Goal: Find specific page/section: Find specific page/section

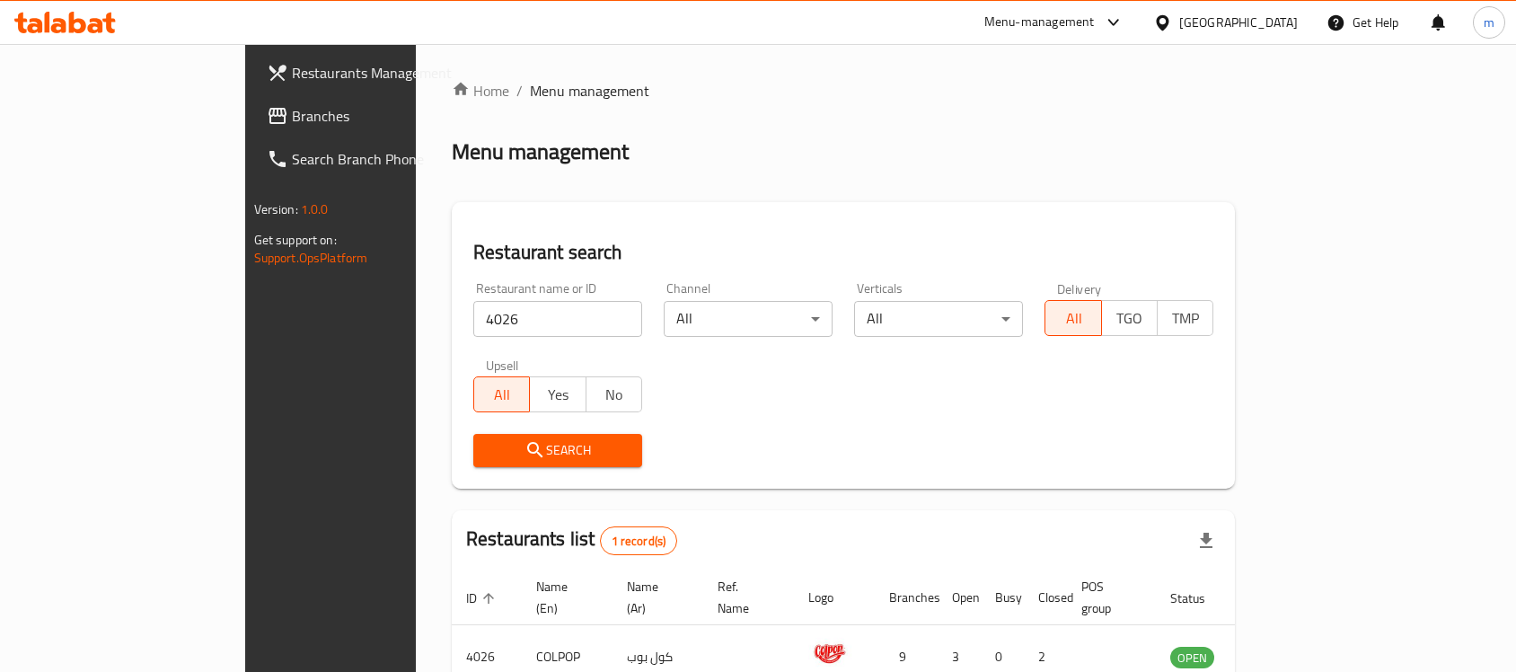
scroll to position [94, 0]
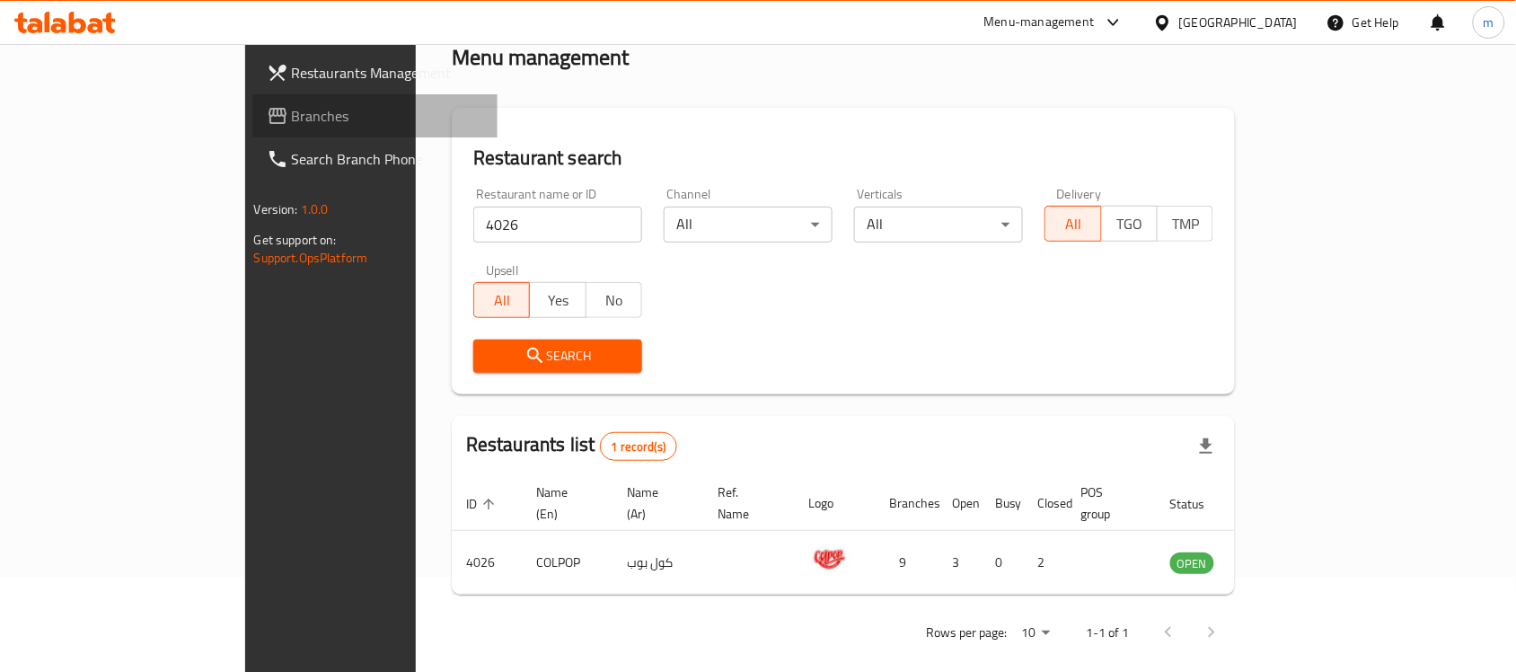
click at [292, 113] on span "Branches" at bounding box center [388, 116] width 192 height 22
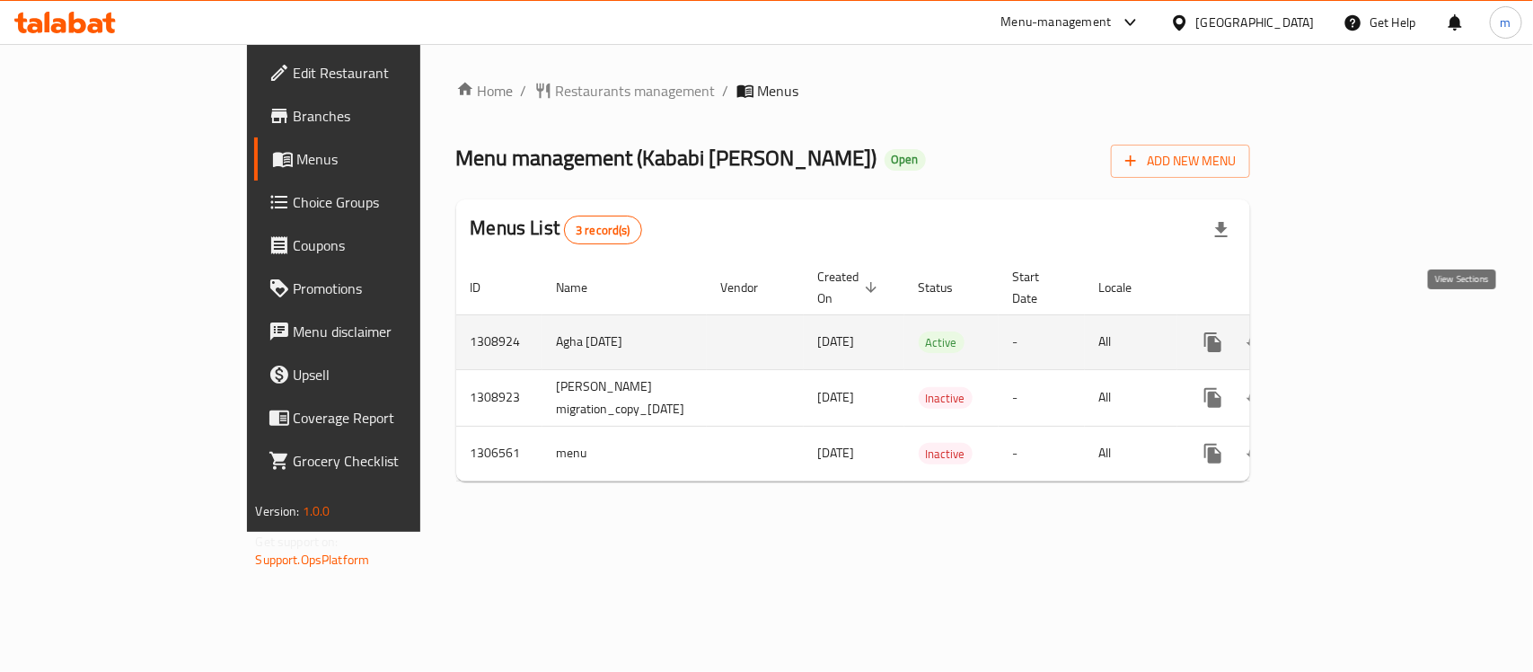
click at [1353, 331] on icon "enhanced table" at bounding box center [1343, 342] width 22 height 22
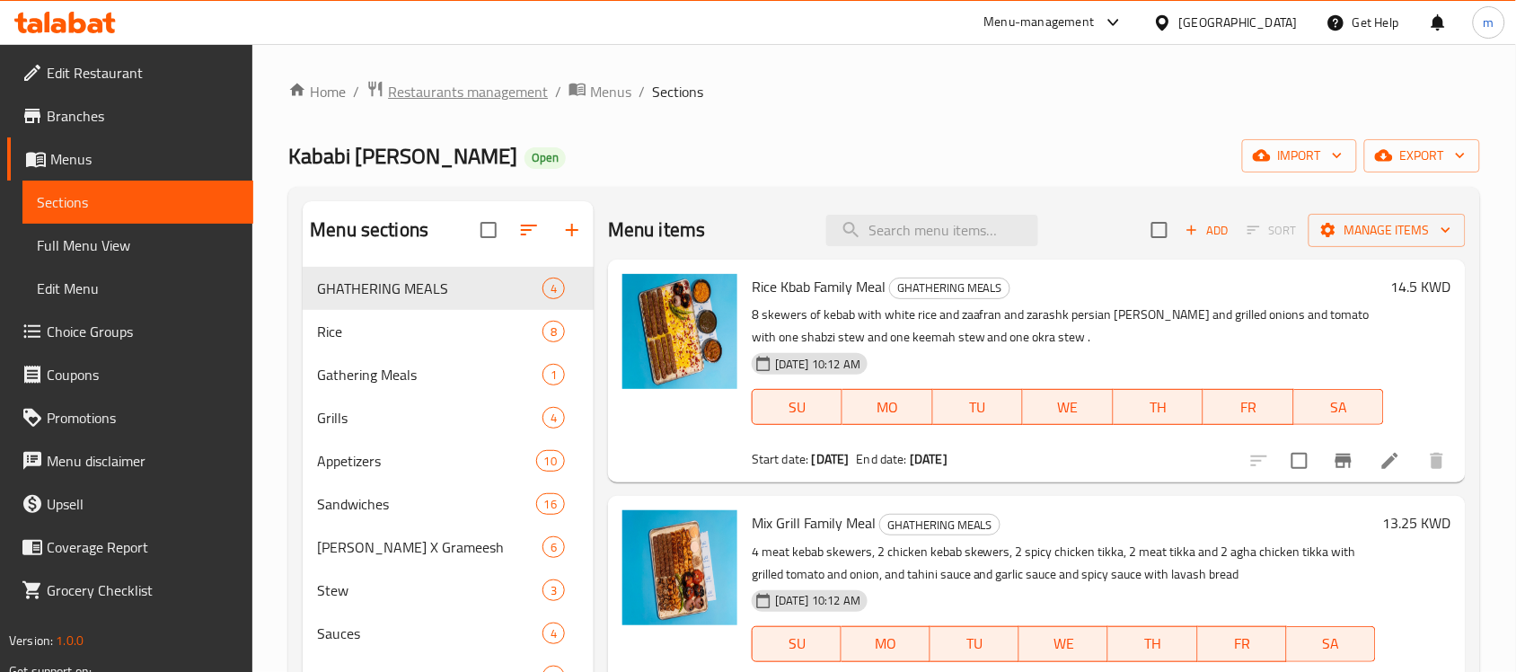
click at [427, 101] on span "Restaurants management" at bounding box center [468, 92] width 160 height 22
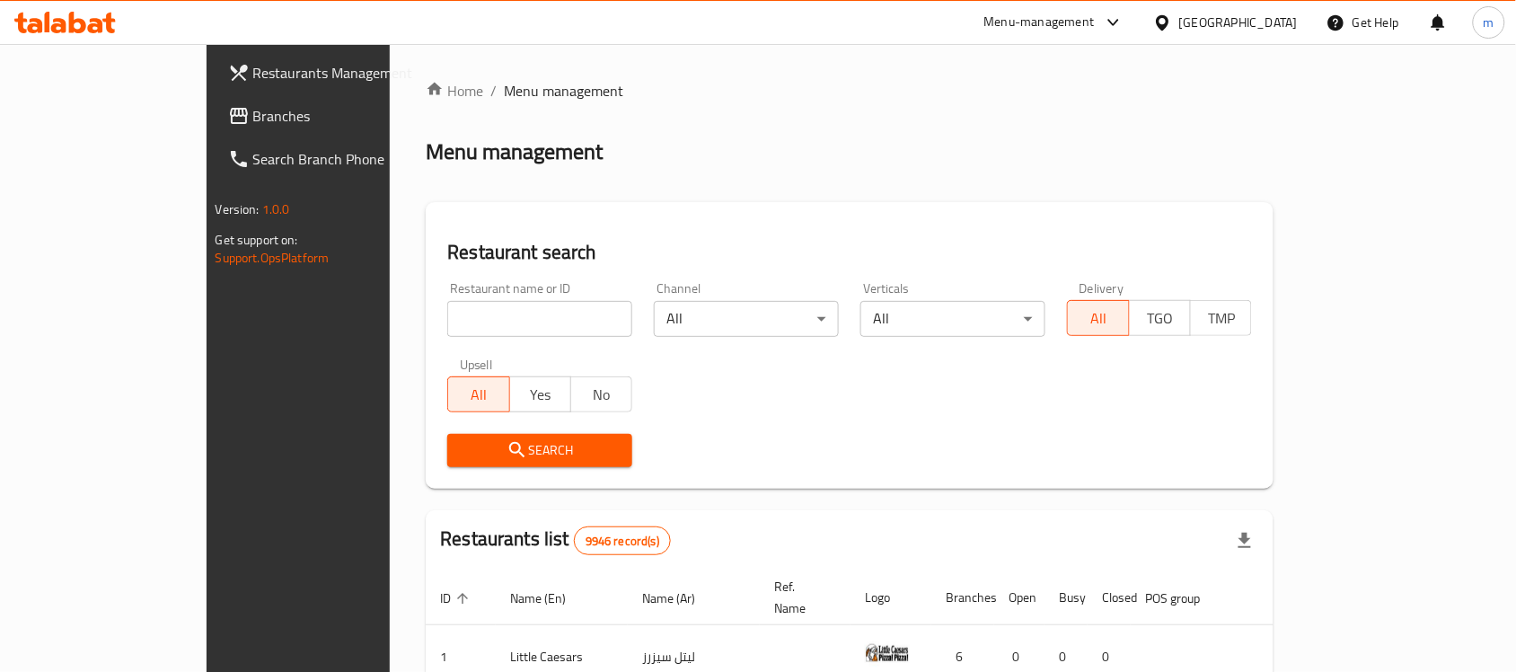
click at [436, 334] on div "Restaurant name or ID Restaurant name or ID" at bounding box center [539, 309] width 207 height 76
click at [447, 325] on input "search" at bounding box center [539, 319] width 185 height 36
paste input "1308924"
type input "1308924"
click button "Search" at bounding box center [539, 450] width 185 height 33
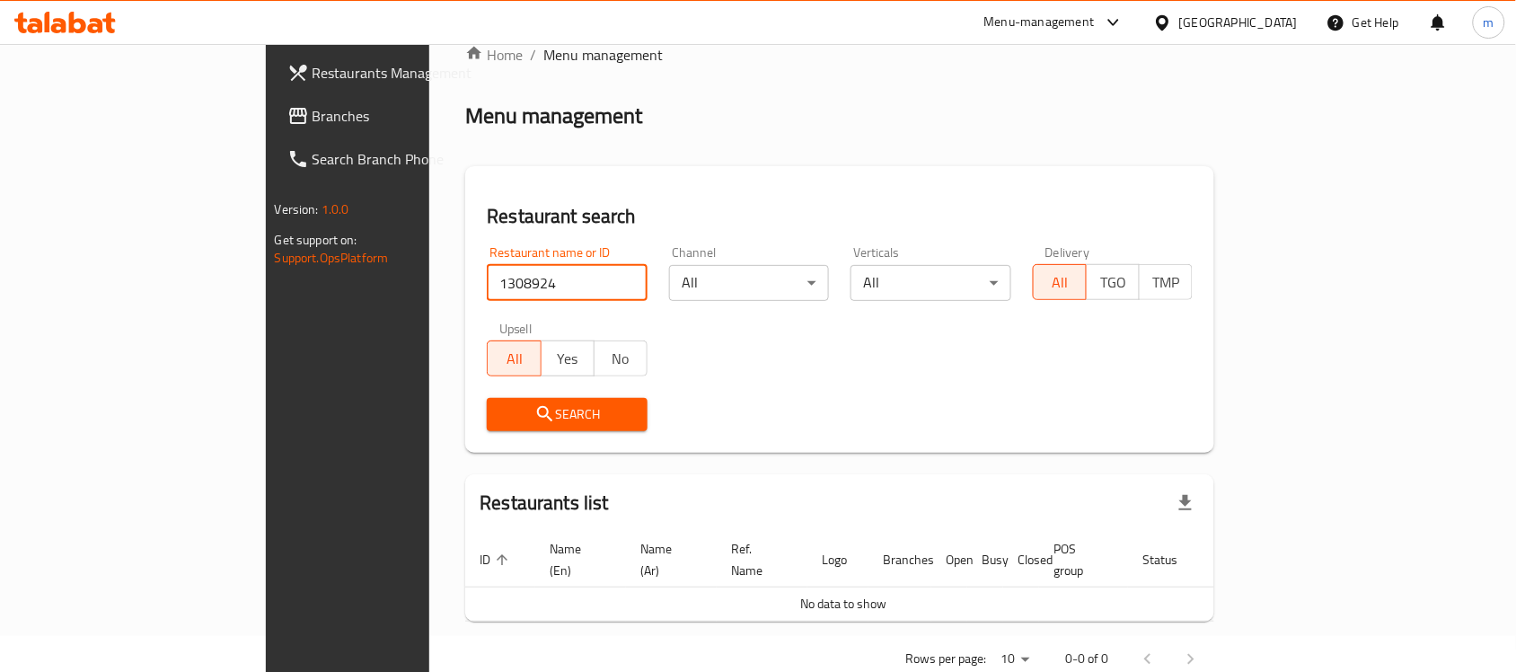
scroll to position [61, 0]
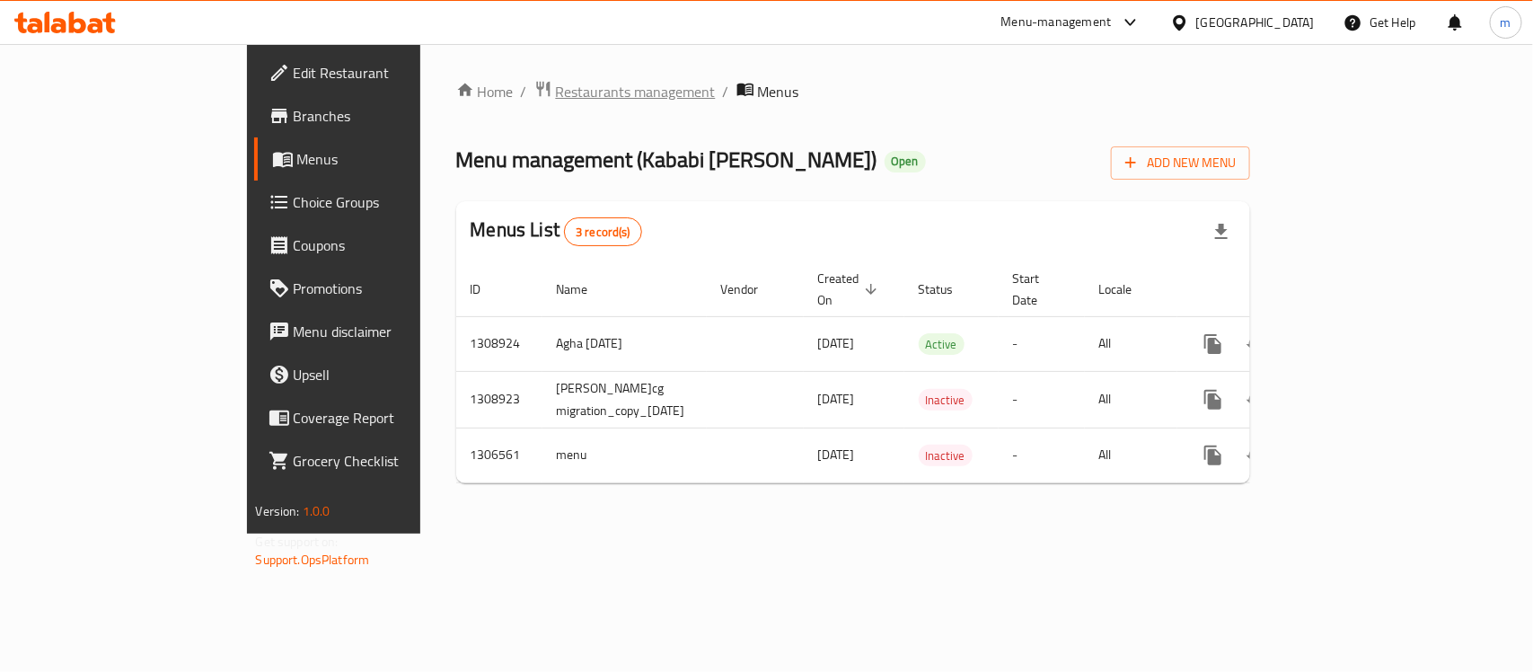
click at [556, 97] on span "Restaurants management" at bounding box center [636, 92] width 160 height 22
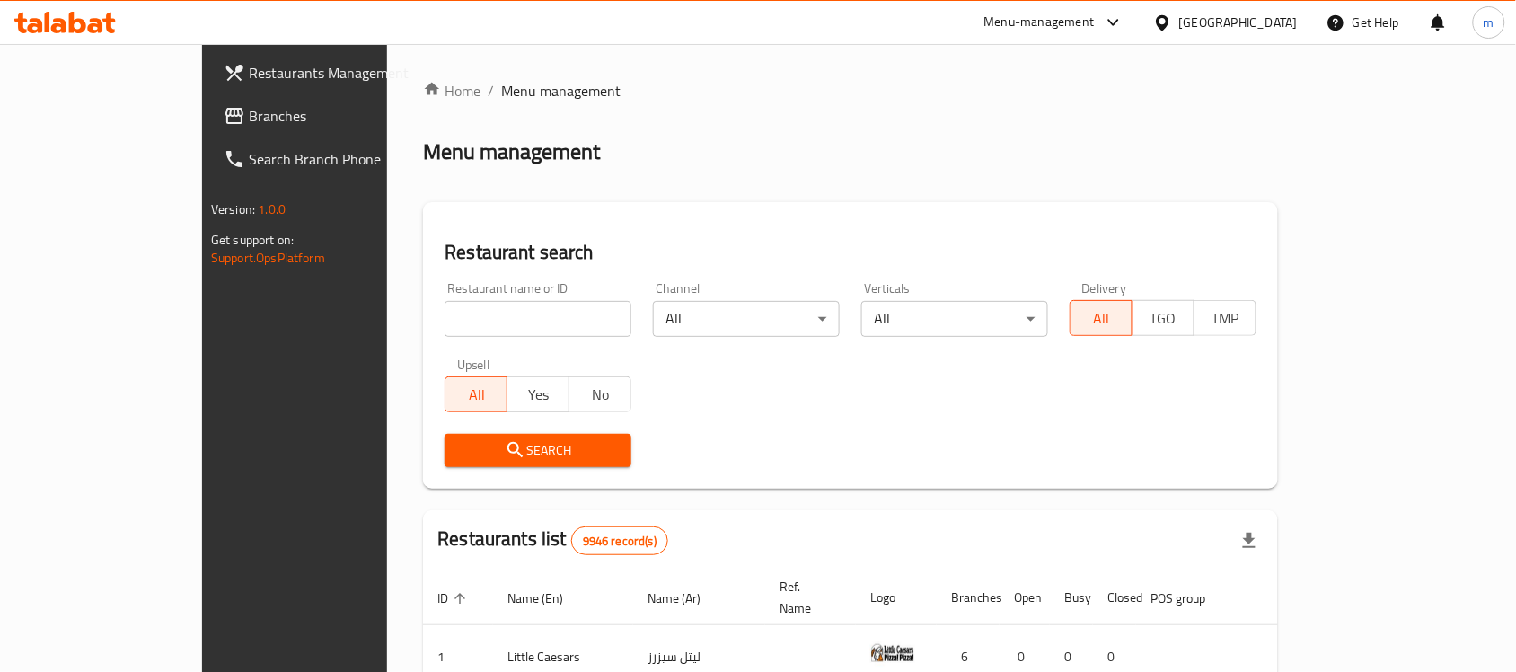
click at [459, 339] on div "Restaurant name or ID Restaurant name or ID" at bounding box center [538, 309] width 208 height 76
click at [460, 325] on input "search" at bounding box center [538, 319] width 187 height 36
paste input "704159"
type input "704159"
click button "Search" at bounding box center [538, 450] width 187 height 33
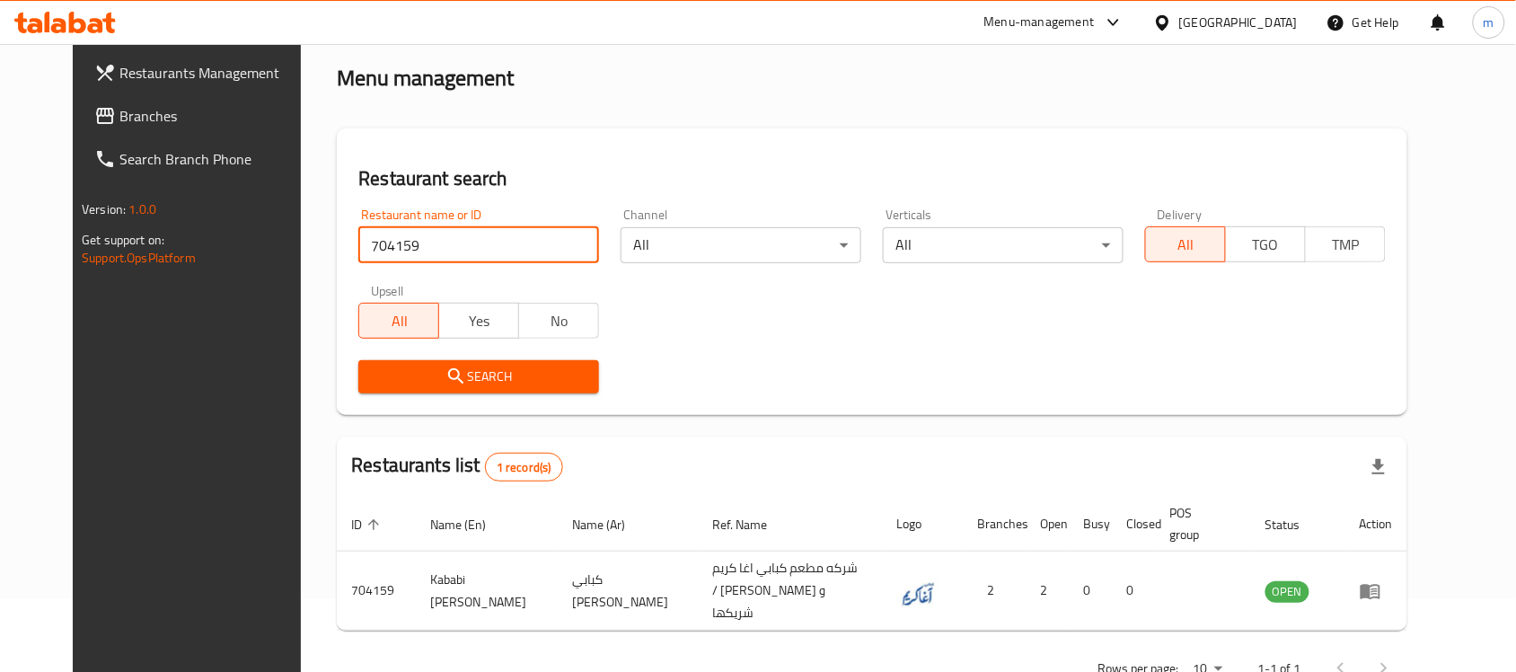
scroll to position [114, 0]
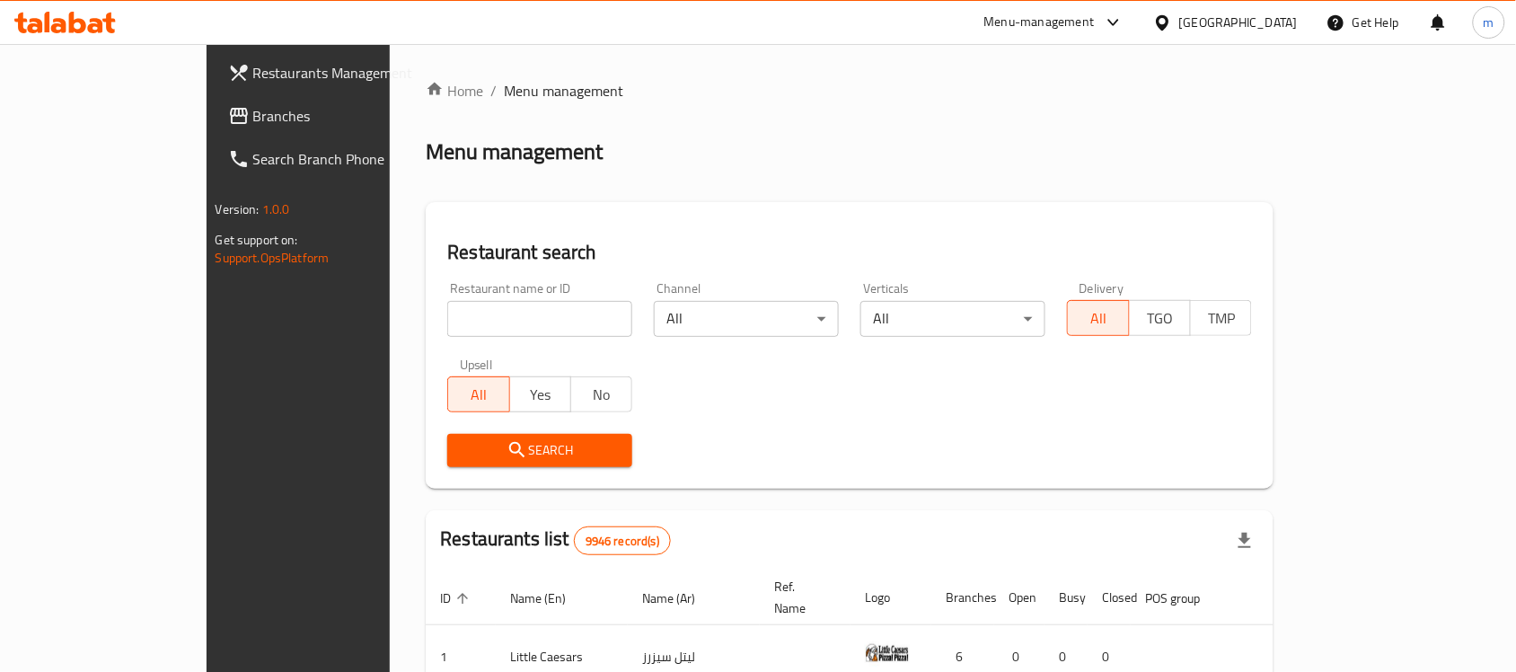
click at [426, 140] on h2 "Menu management" at bounding box center [514, 151] width 177 height 29
click at [426, 157] on h2 "Menu management" at bounding box center [514, 151] width 177 height 29
